Goal: Transaction & Acquisition: Purchase product/service

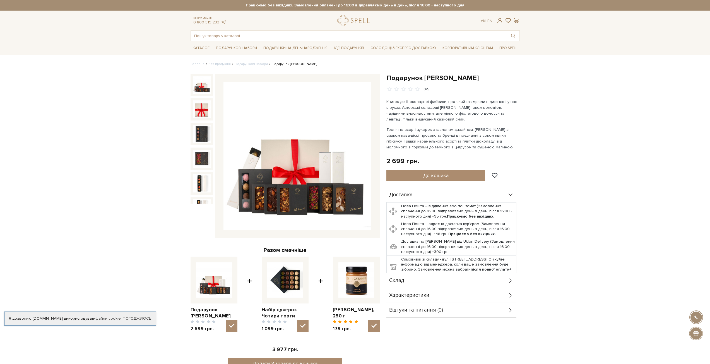
click at [288, 178] on img at bounding box center [297, 156] width 148 height 148
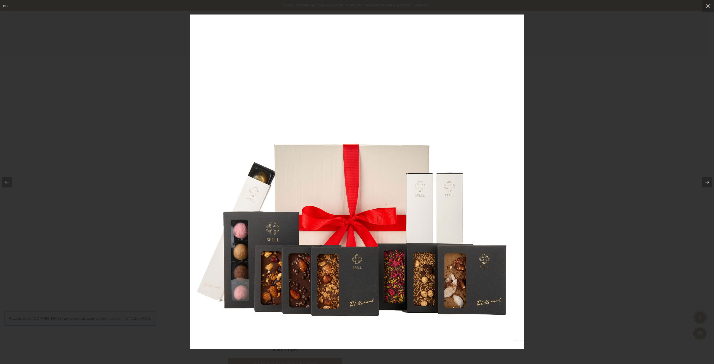
click at [706, 183] on icon at bounding box center [707, 182] width 7 height 7
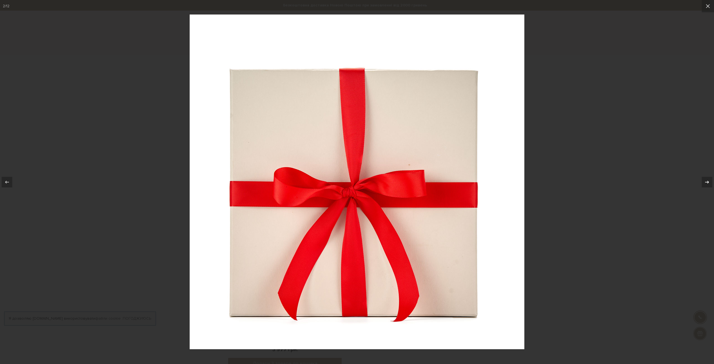
click at [706, 183] on icon at bounding box center [707, 182] width 7 height 7
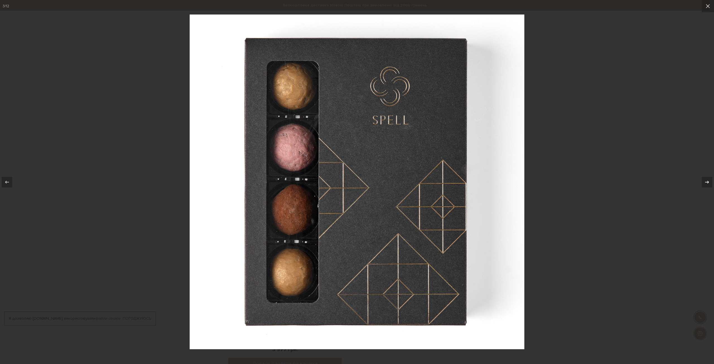
click at [706, 183] on icon at bounding box center [707, 182] width 7 height 7
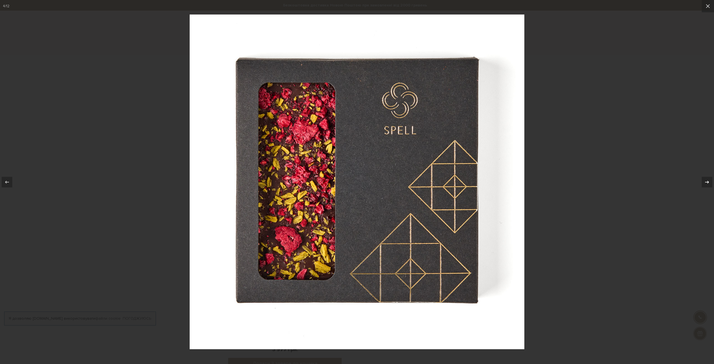
click at [706, 183] on icon at bounding box center [707, 182] width 7 height 7
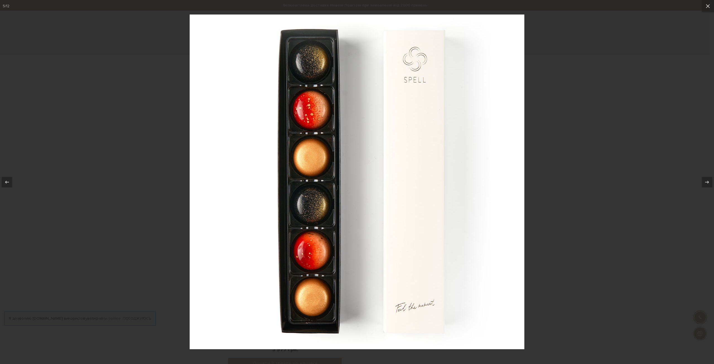
click at [609, 167] on div at bounding box center [357, 182] width 714 height 364
drag, startPoint x: 623, startPoint y: 141, endPoint x: 628, endPoint y: 137, distance: 6.1
click at [624, 140] on div at bounding box center [357, 182] width 714 height 364
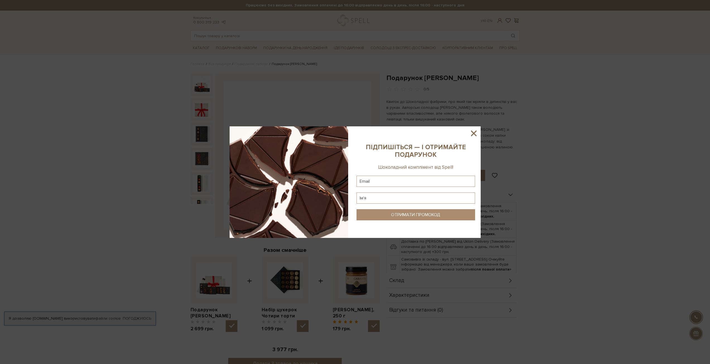
click at [473, 131] on icon at bounding box center [473, 133] width 9 height 9
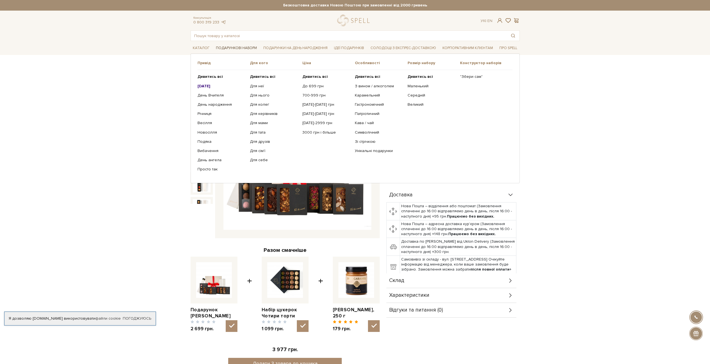
click at [237, 49] on link "Подарункові набори" at bounding box center [236, 48] width 45 height 9
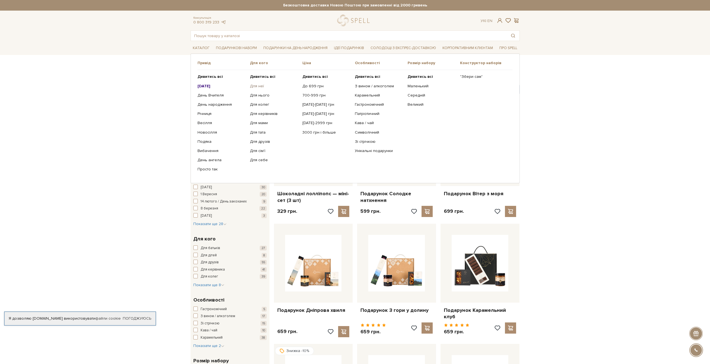
click at [258, 86] on link "Для неї" at bounding box center [274, 86] width 48 height 5
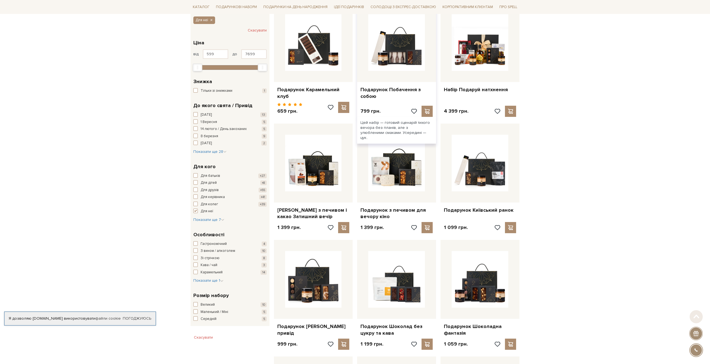
scroll to position [112, 0]
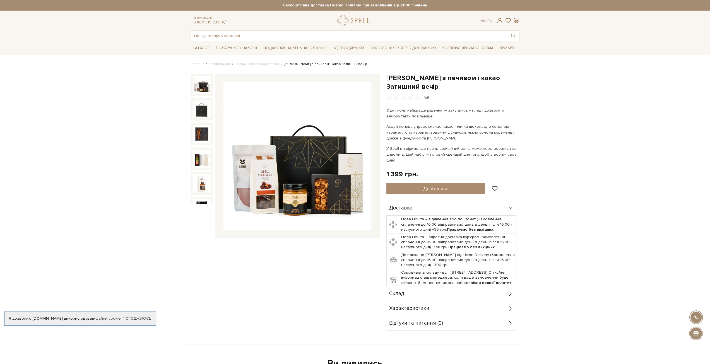
click at [270, 183] on img at bounding box center [297, 156] width 148 height 148
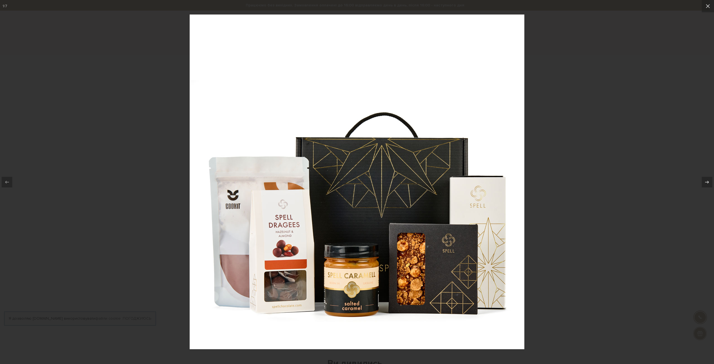
click at [490, 121] on img at bounding box center [357, 182] width 335 height 335
click at [571, 124] on div at bounding box center [357, 182] width 714 height 364
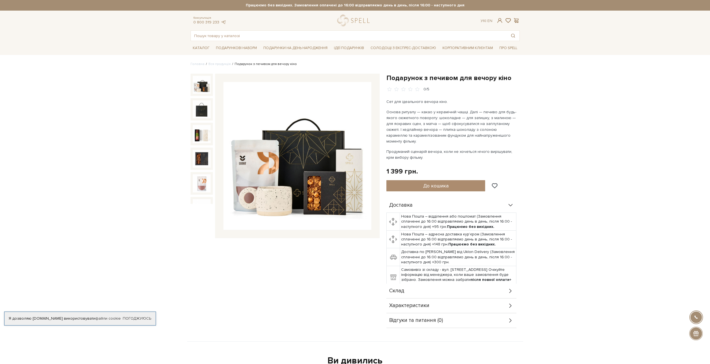
click at [277, 186] on img at bounding box center [297, 156] width 148 height 148
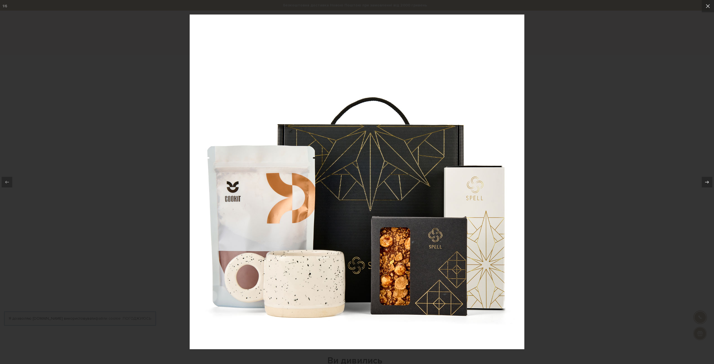
click at [616, 168] on div at bounding box center [357, 182] width 714 height 364
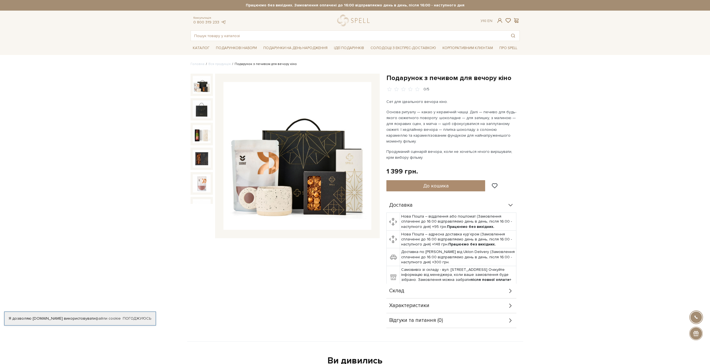
click at [264, 159] on img at bounding box center [297, 156] width 148 height 148
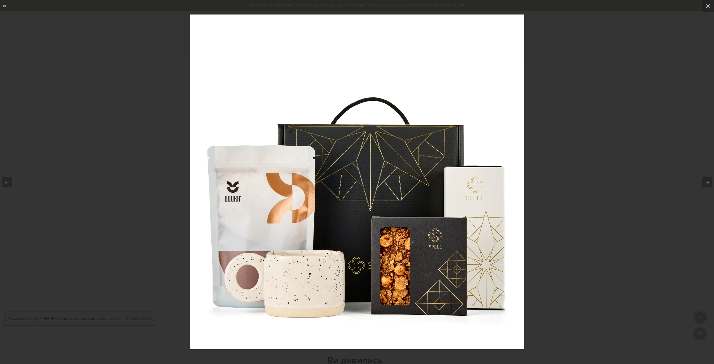
click at [611, 126] on div at bounding box center [357, 182] width 714 height 364
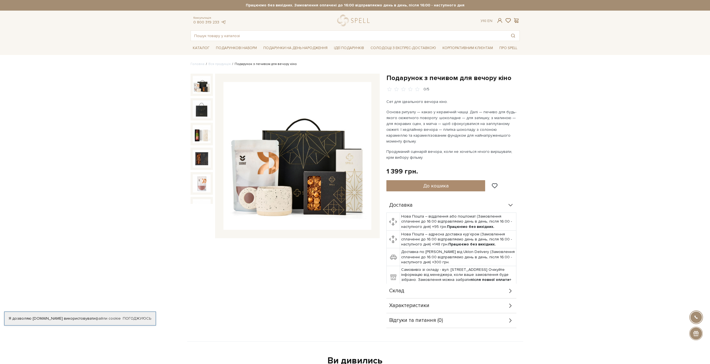
click at [339, 162] on img at bounding box center [297, 156] width 148 height 148
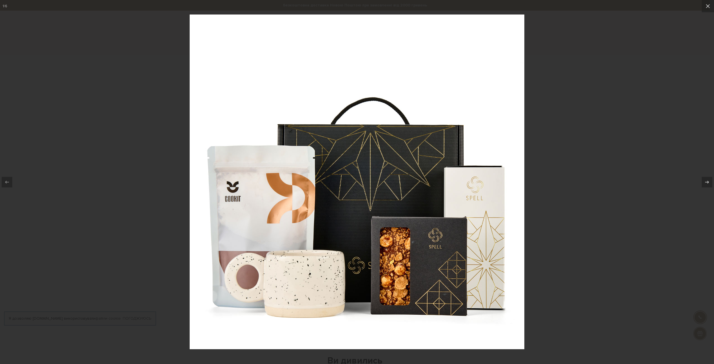
click at [583, 163] on div at bounding box center [357, 182] width 714 height 364
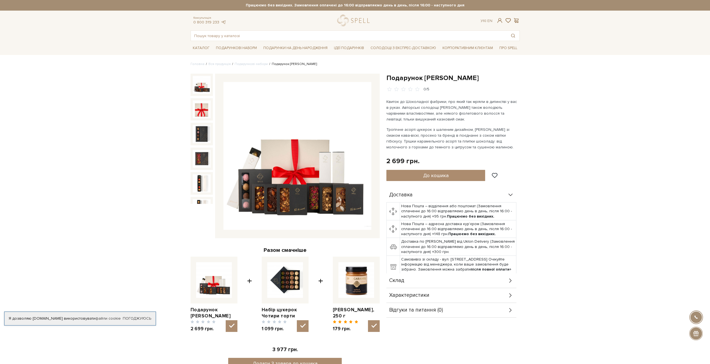
click at [282, 153] on img at bounding box center [297, 156] width 148 height 148
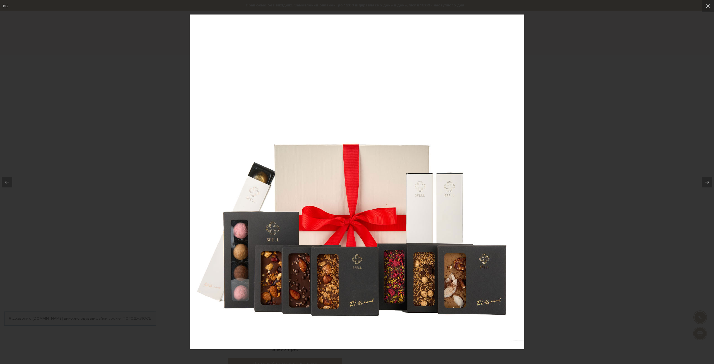
click at [592, 155] on div at bounding box center [357, 182] width 714 height 364
